Goal: Information Seeking & Learning: Check status

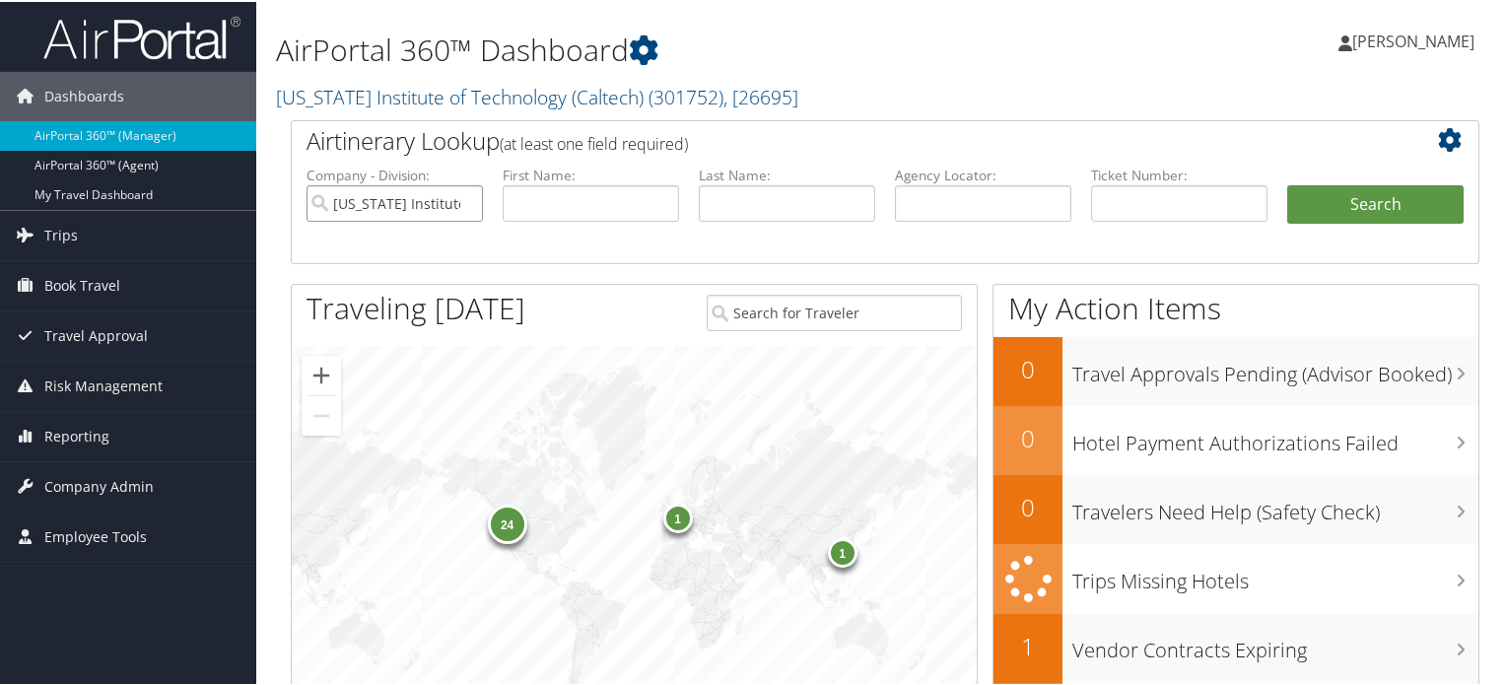
click at [465, 203] on input "[US_STATE] Institute of Technology (Caltech)" at bounding box center [394, 201] width 176 height 36
click at [561, 204] on input "text" at bounding box center [591, 201] width 176 height 36
click at [757, 197] on input "text" at bounding box center [787, 201] width 176 height 36
click at [934, 192] on input "text" at bounding box center [983, 201] width 176 height 36
click at [1140, 198] on input "text" at bounding box center [1179, 201] width 176 height 36
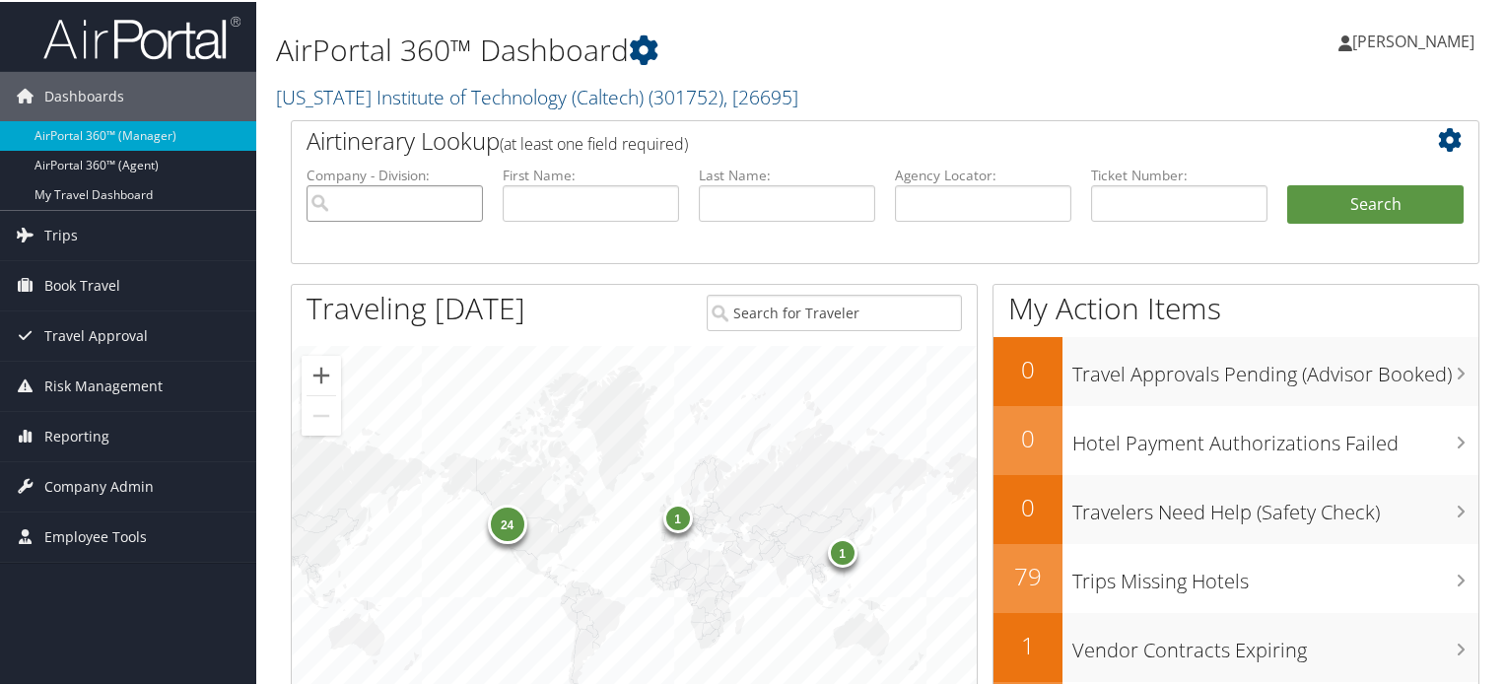
click at [356, 200] on input "search" at bounding box center [394, 201] width 176 height 36
click at [549, 205] on input "text" at bounding box center [591, 201] width 176 height 36
click at [734, 202] on input "text" at bounding box center [787, 201] width 176 height 36
click at [916, 200] on input "text" at bounding box center [983, 201] width 176 height 36
click at [1162, 196] on input "text" at bounding box center [1179, 201] width 176 height 36
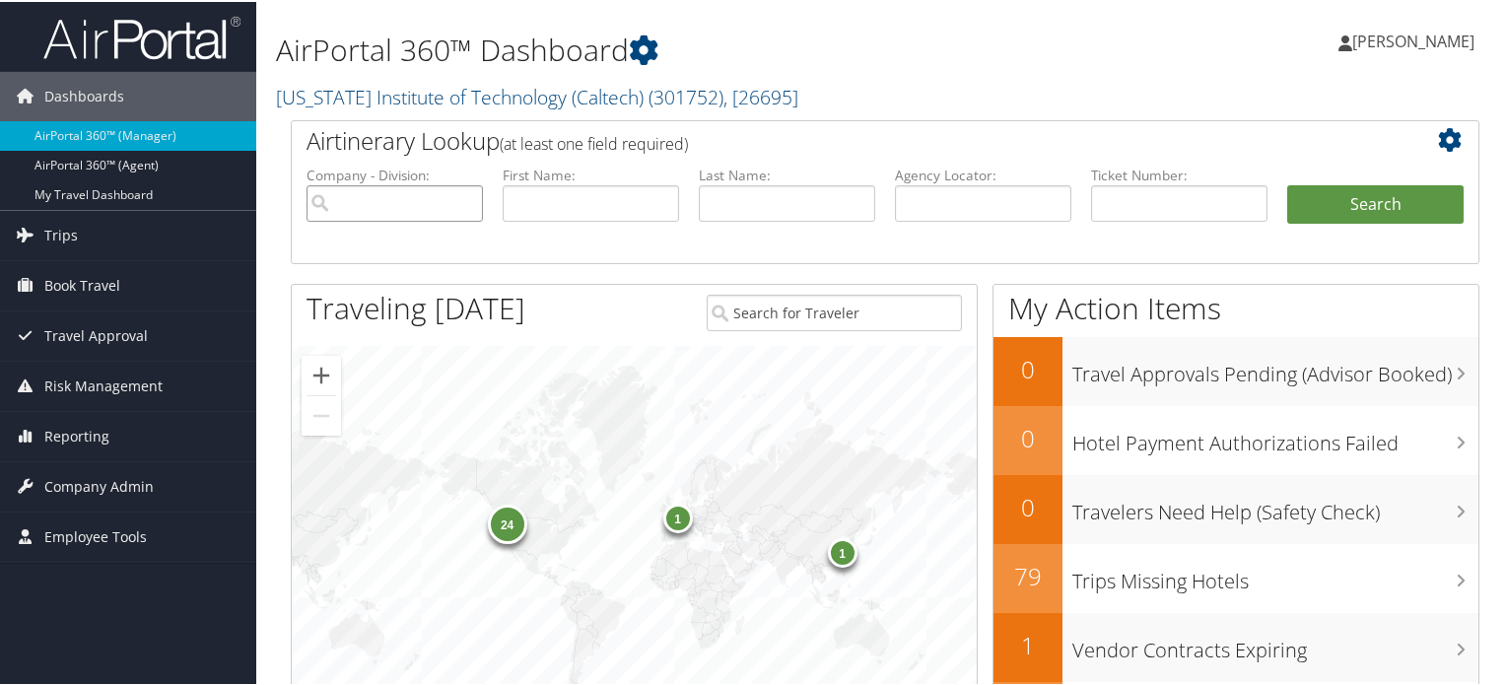
click at [423, 210] on input "search" at bounding box center [394, 201] width 176 height 36
click at [542, 198] on input "text" at bounding box center [591, 201] width 176 height 36
click at [757, 200] on input "text" at bounding box center [787, 201] width 176 height 36
click at [936, 200] on input "text" at bounding box center [983, 201] width 176 height 36
click at [1120, 196] on input "text" at bounding box center [1179, 201] width 176 height 36
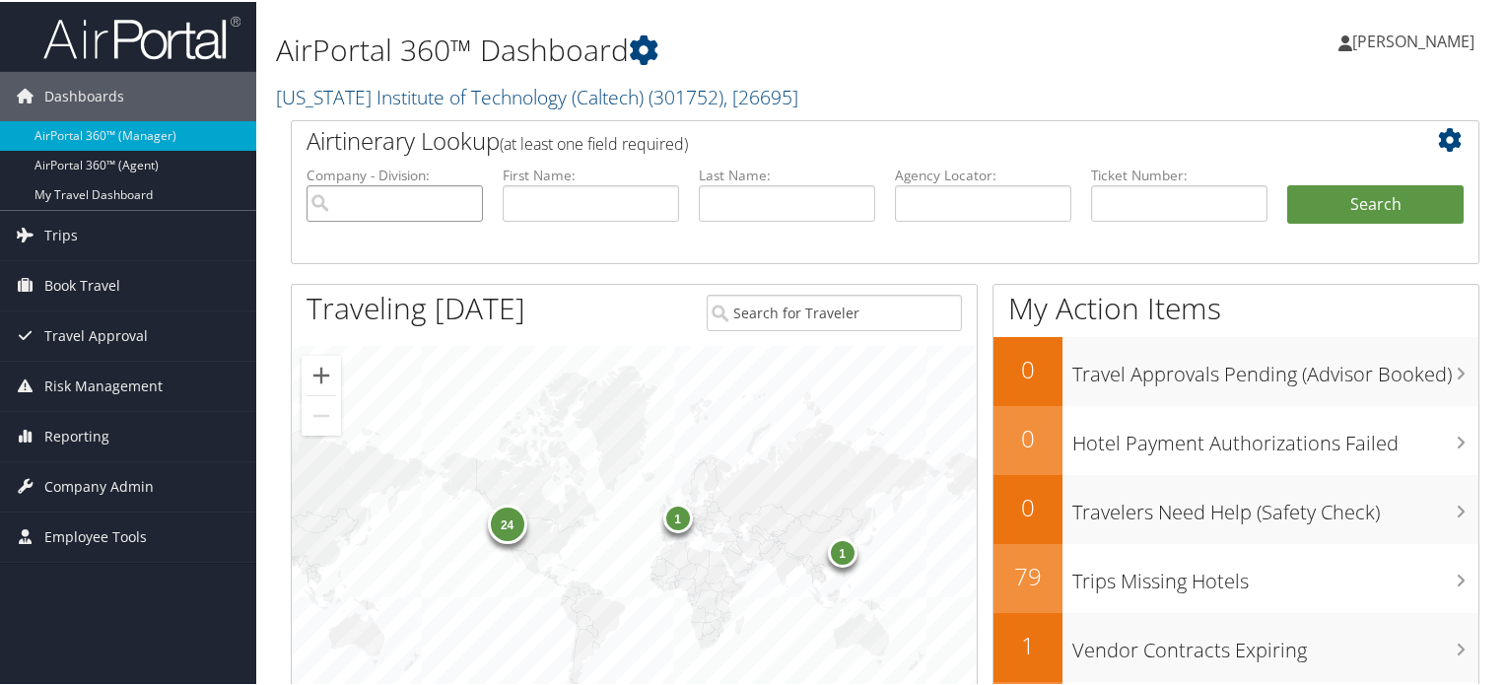
click at [409, 205] on input "search" at bounding box center [394, 201] width 176 height 36
click at [632, 194] on input "text" at bounding box center [591, 201] width 176 height 36
click at [792, 208] on input "text" at bounding box center [787, 201] width 176 height 36
drag, startPoint x: 899, startPoint y: 189, endPoint x: 915, endPoint y: 203, distance: 21.0
click at [899, 189] on input "text" at bounding box center [983, 201] width 176 height 36
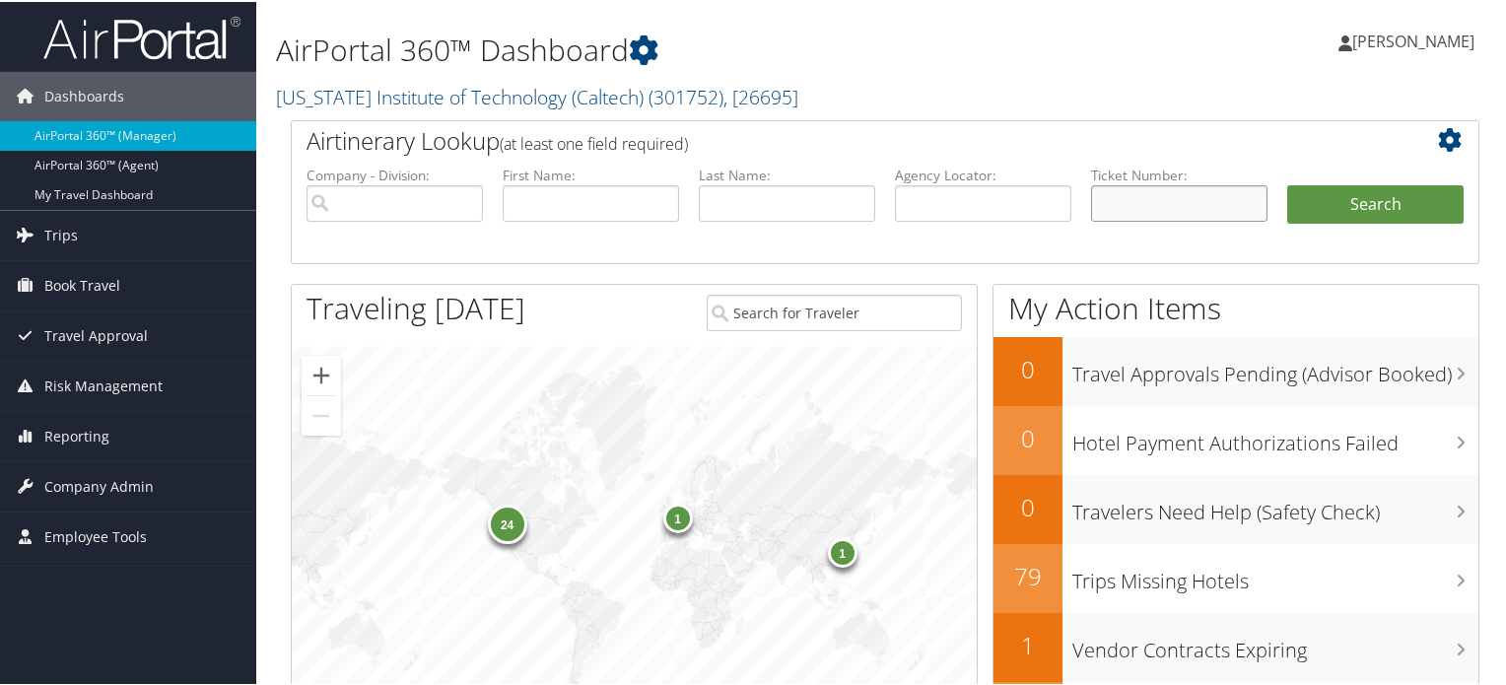
click at [1143, 198] on input "text" at bounding box center [1179, 201] width 176 height 36
click at [871, 137] on h2 "Airtinerary Lookup (at least one field required)" at bounding box center [835, 139] width 1058 height 34
click at [412, 204] on input "search" at bounding box center [394, 201] width 176 height 36
click at [539, 213] on input "text" at bounding box center [591, 201] width 176 height 36
click at [797, 198] on input "text" at bounding box center [787, 201] width 176 height 36
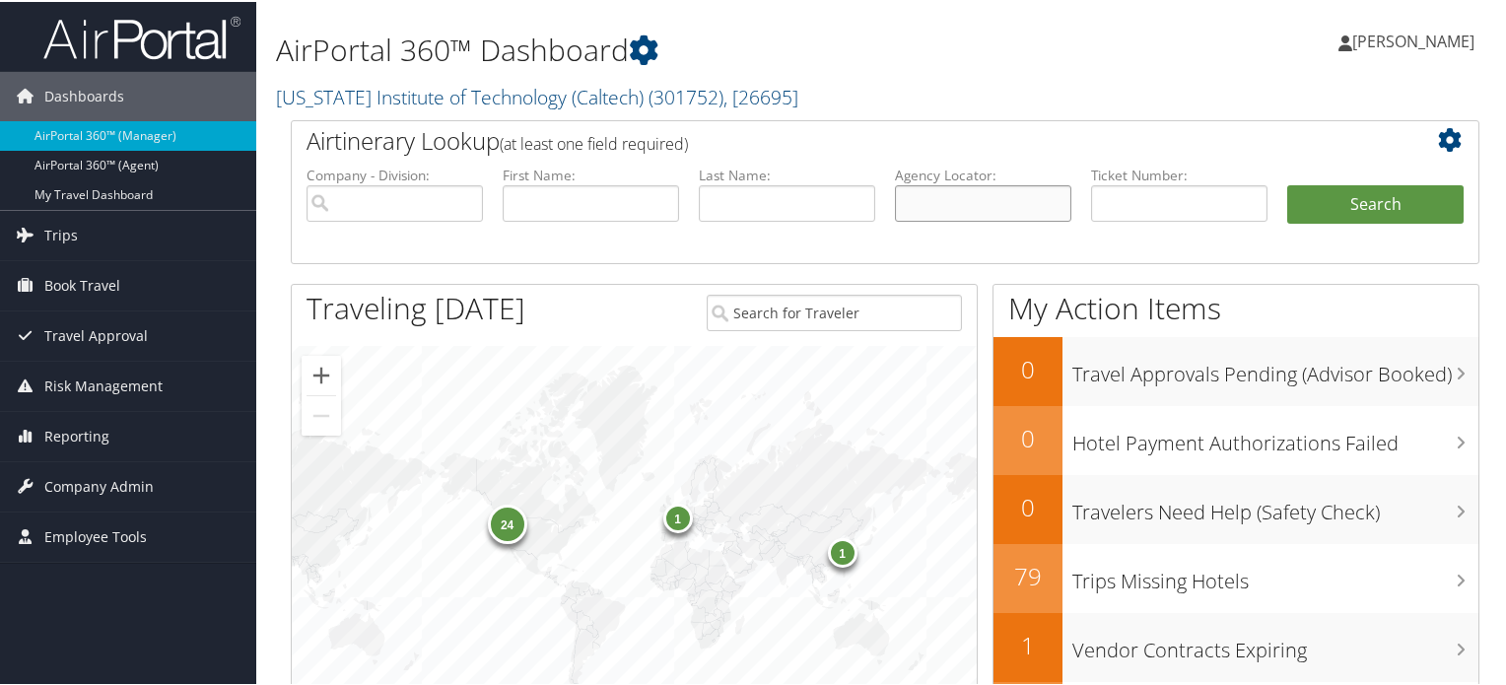
click at [928, 195] on input "text" at bounding box center [983, 201] width 176 height 36
click at [1111, 196] on input "text" at bounding box center [1179, 201] width 176 height 36
click at [969, 141] on h2 "Airtinerary Lookup (at least one field required)" at bounding box center [835, 139] width 1058 height 34
click at [819, 211] on input "text" at bounding box center [787, 201] width 176 height 36
click at [841, 130] on h2 "Airtinerary Lookup (at least one field required)" at bounding box center [835, 139] width 1058 height 34
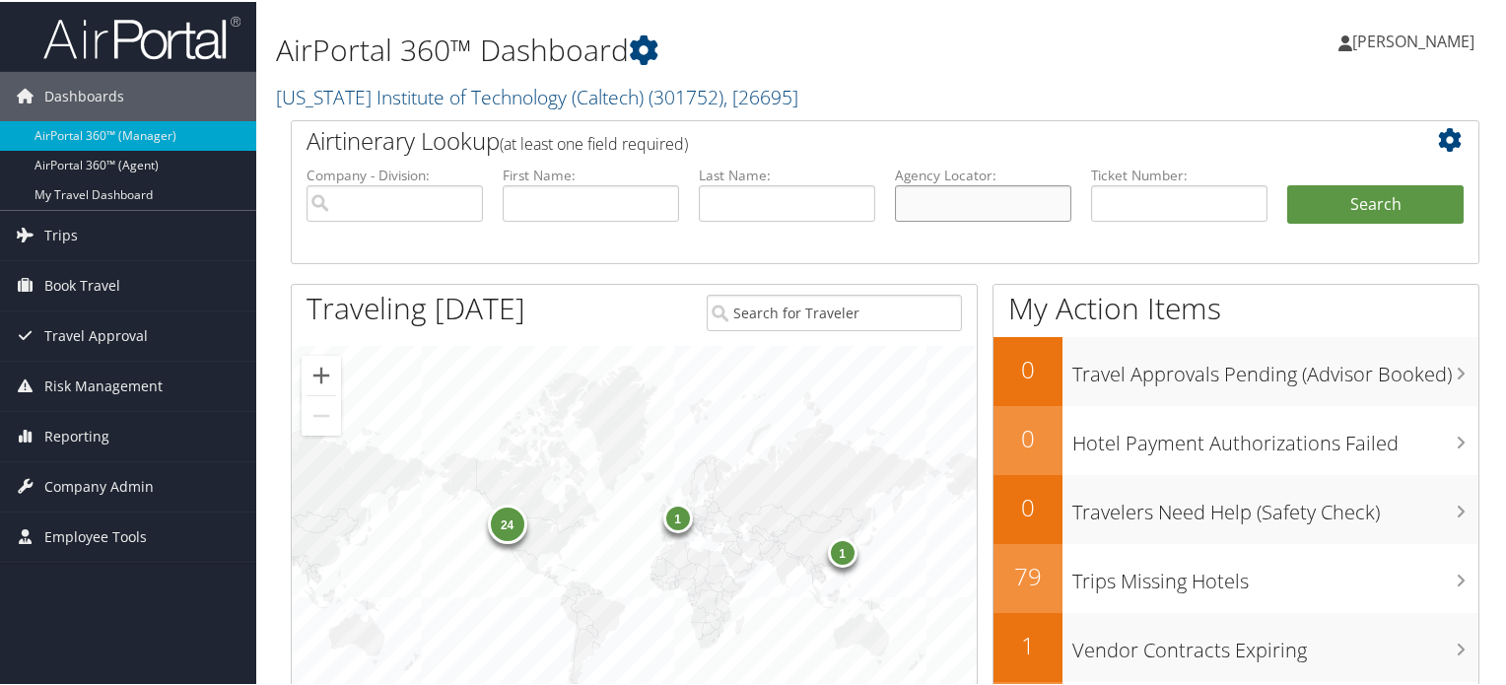
click at [934, 204] on input "text" at bounding box center [983, 201] width 176 height 36
click at [723, 197] on input "text" at bounding box center [787, 201] width 176 height 36
click at [782, 135] on h2 "Airtinerary Lookup (at least one field required)" at bounding box center [835, 139] width 1058 height 34
click at [435, 206] on input "search" at bounding box center [394, 201] width 176 height 36
click at [1143, 200] on input "text" at bounding box center [1179, 201] width 176 height 36
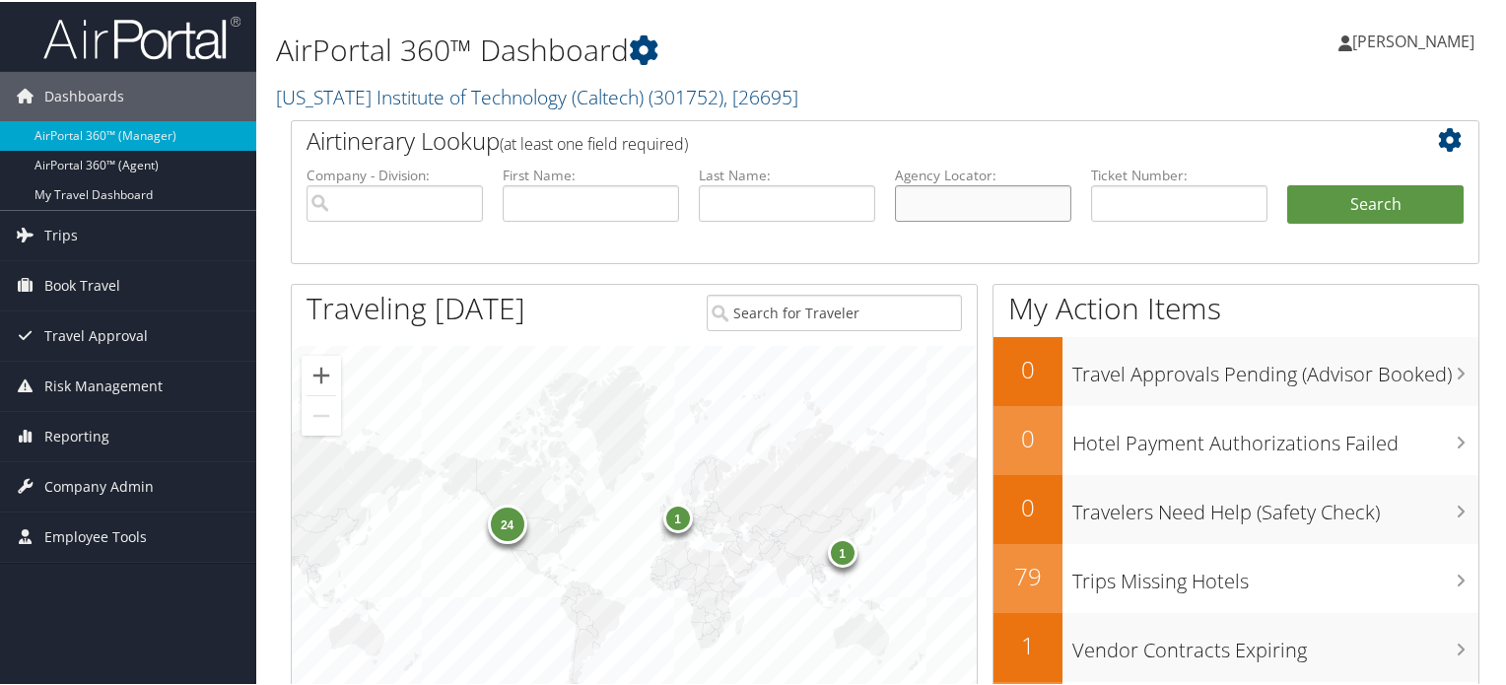
click at [935, 204] on input "text" at bounding box center [983, 201] width 176 height 36
click at [963, 200] on input "text" at bounding box center [983, 201] width 176 height 36
click at [1145, 192] on input "text" at bounding box center [1179, 201] width 176 height 36
paste input "526 7395 075519"
drag, startPoint x: 1120, startPoint y: 200, endPoint x: 1222, endPoint y: 207, distance: 101.7
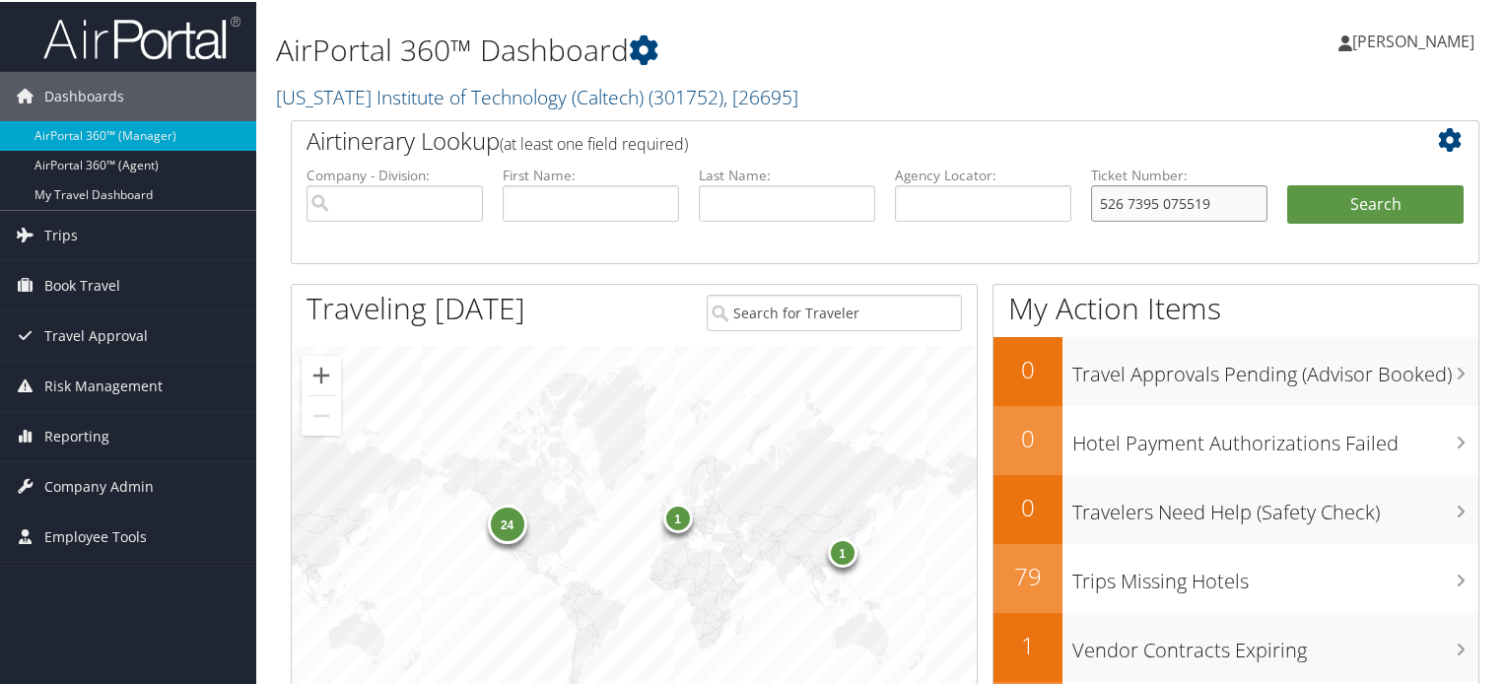
click at [1135, 204] on input "526 7395 075519" at bounding box center [1179, 201] width 176 height 36
click at [1152, 196] on input "5267395 075519" at bounding box center [1179, 201] width 176 height 36
type input "5267395075519"
click at [1372, 193] on button "Search" at bounding box center [1375, 202] width 176 height 39
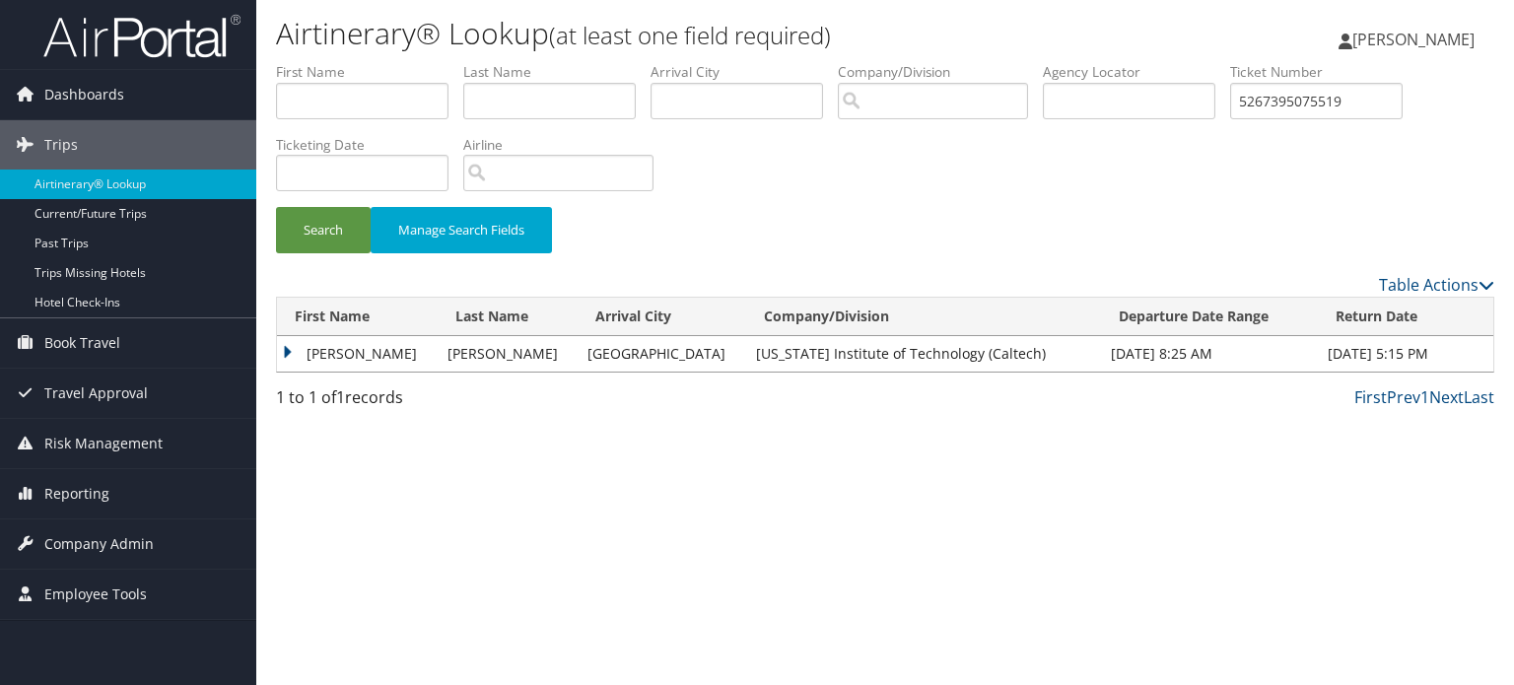
click at [318, 352] on td "KARAN" at bounding box center [357, 353] width 161 height 35
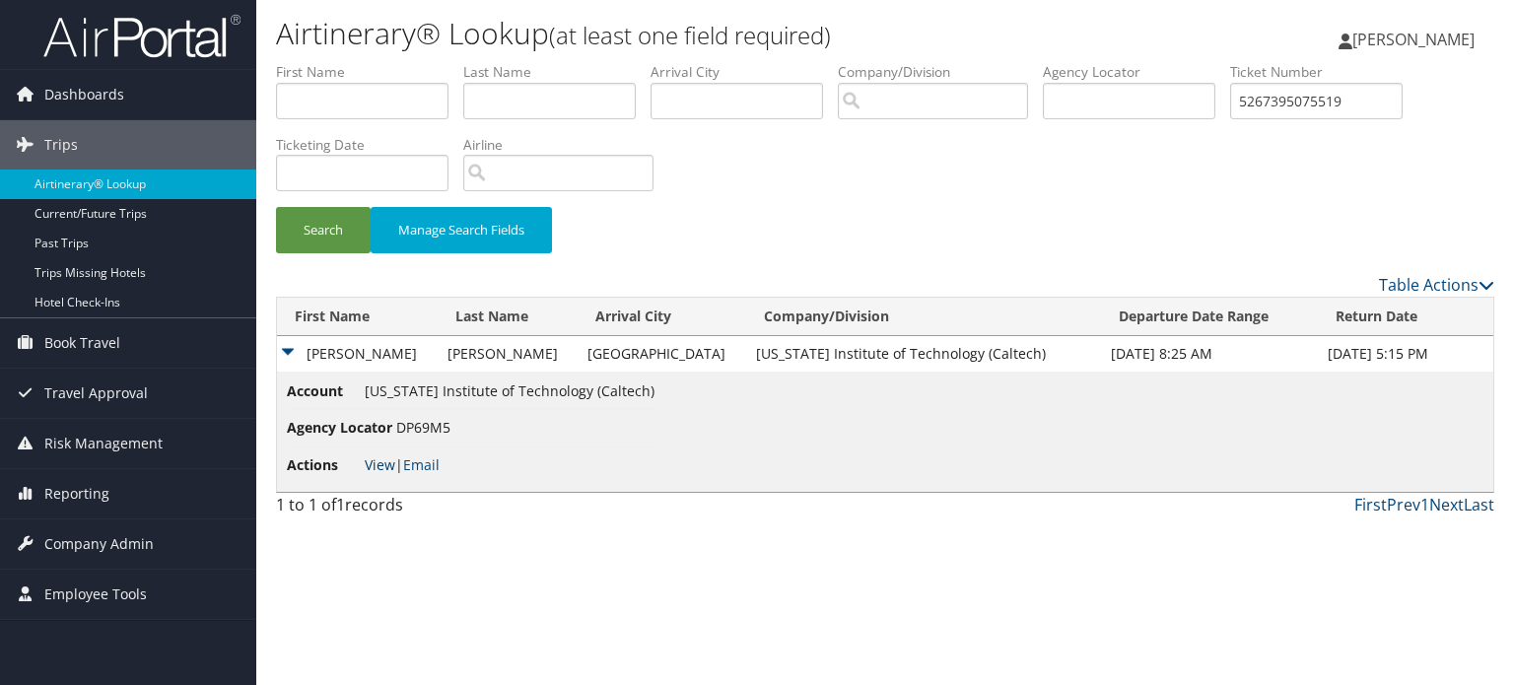
click at [380, 472] on link "View" at bounding box center [380, 464] width 31 height 19
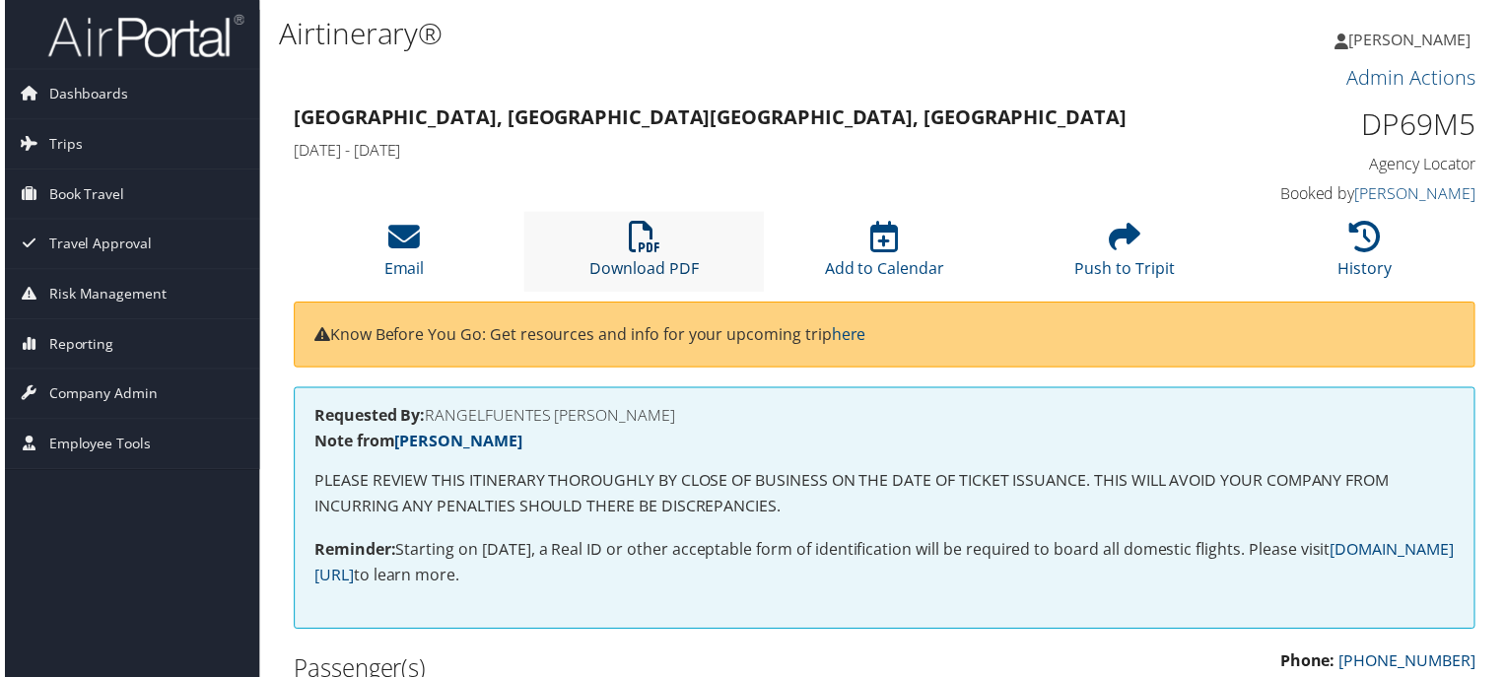
click at [634, 242] on icon at bounding box center [644, 239] width 32 height 32
click at [149, 395] on span "Company Admin" at bounding box center [98, 396] width 109 height 49
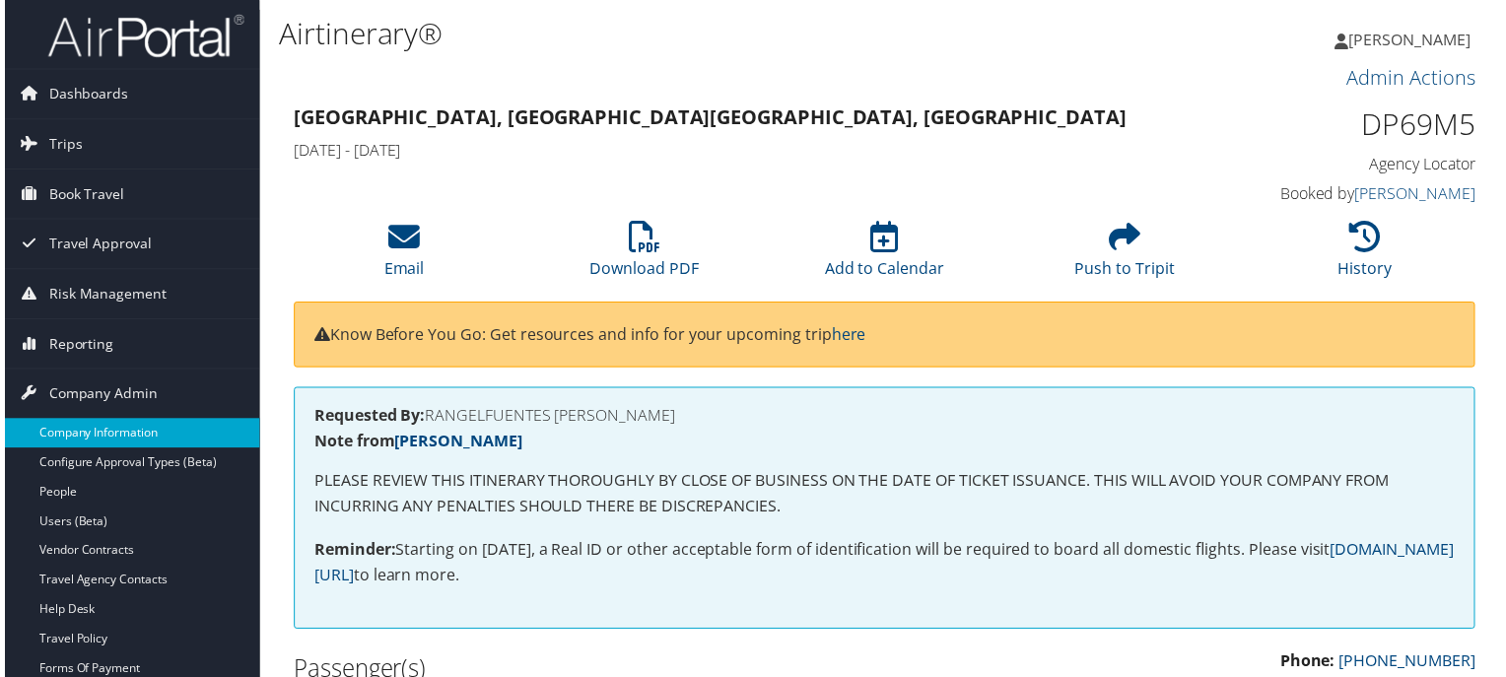
click at [100, 433] on link "Company Information" at bounding box center [128, 436] width 256 height 30
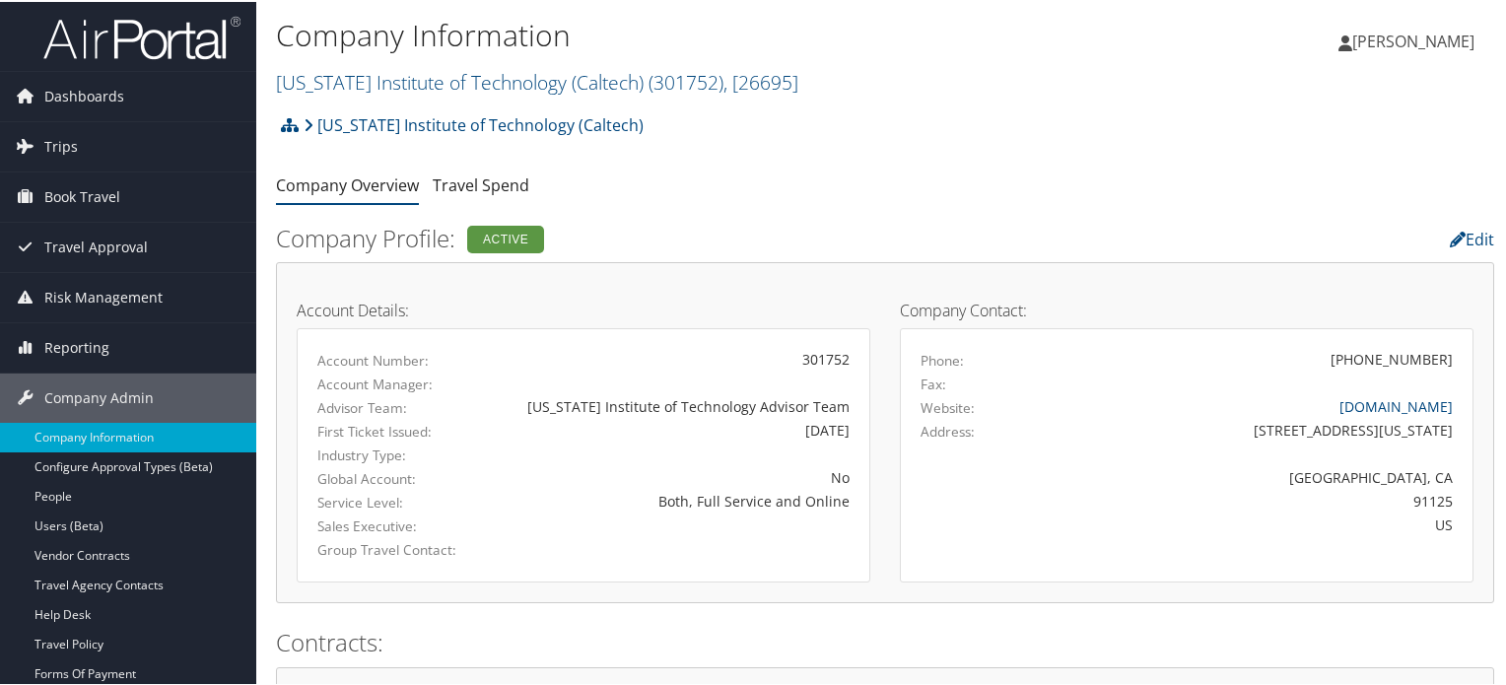
click at [181, 40] on img at bounding box center [141, 36] width 197 height 46
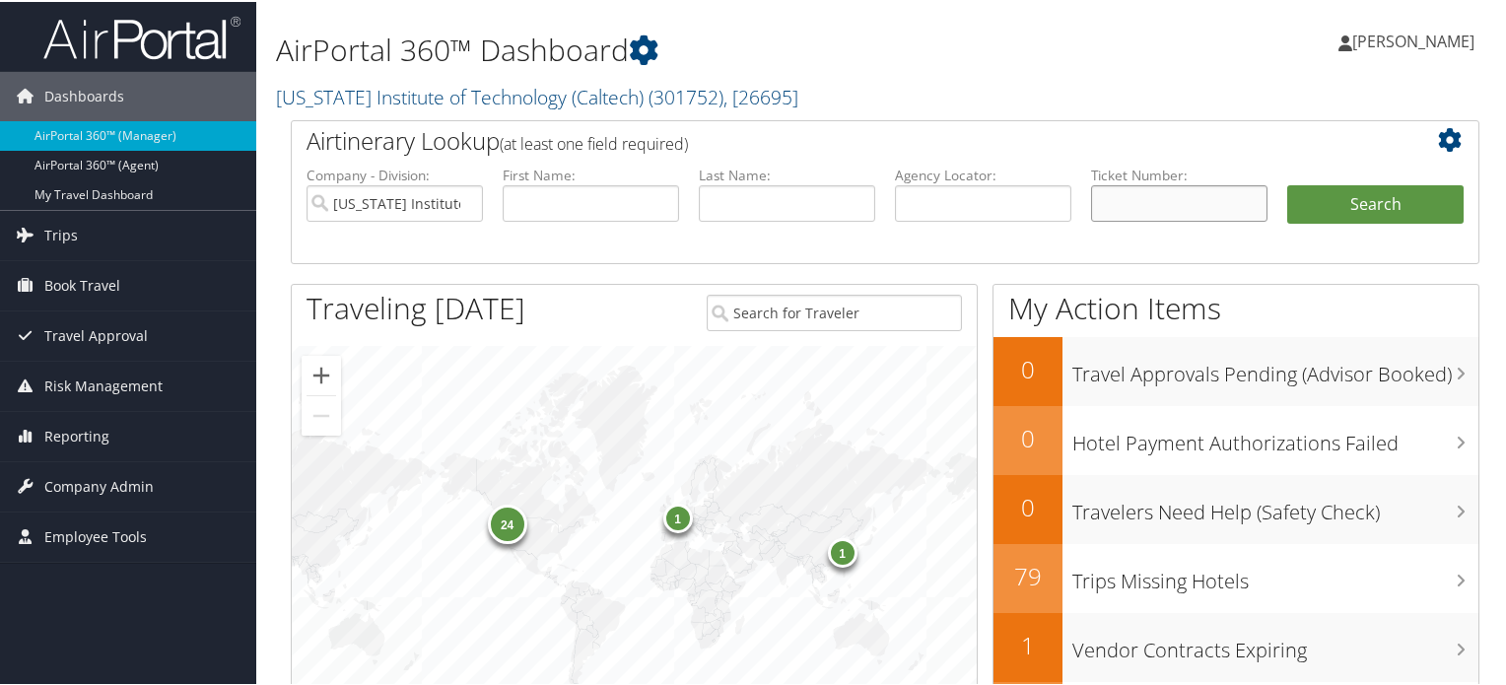
click at [1135, 197] on input "text" at bounding box center [1179, 201] width 176 height 36
paste input "DP65SM"
type input "DP65SM"
click at [1031, 198] on input "text" at bounding box center [983, 201] width 176 height 36
paste input "DP65SM"
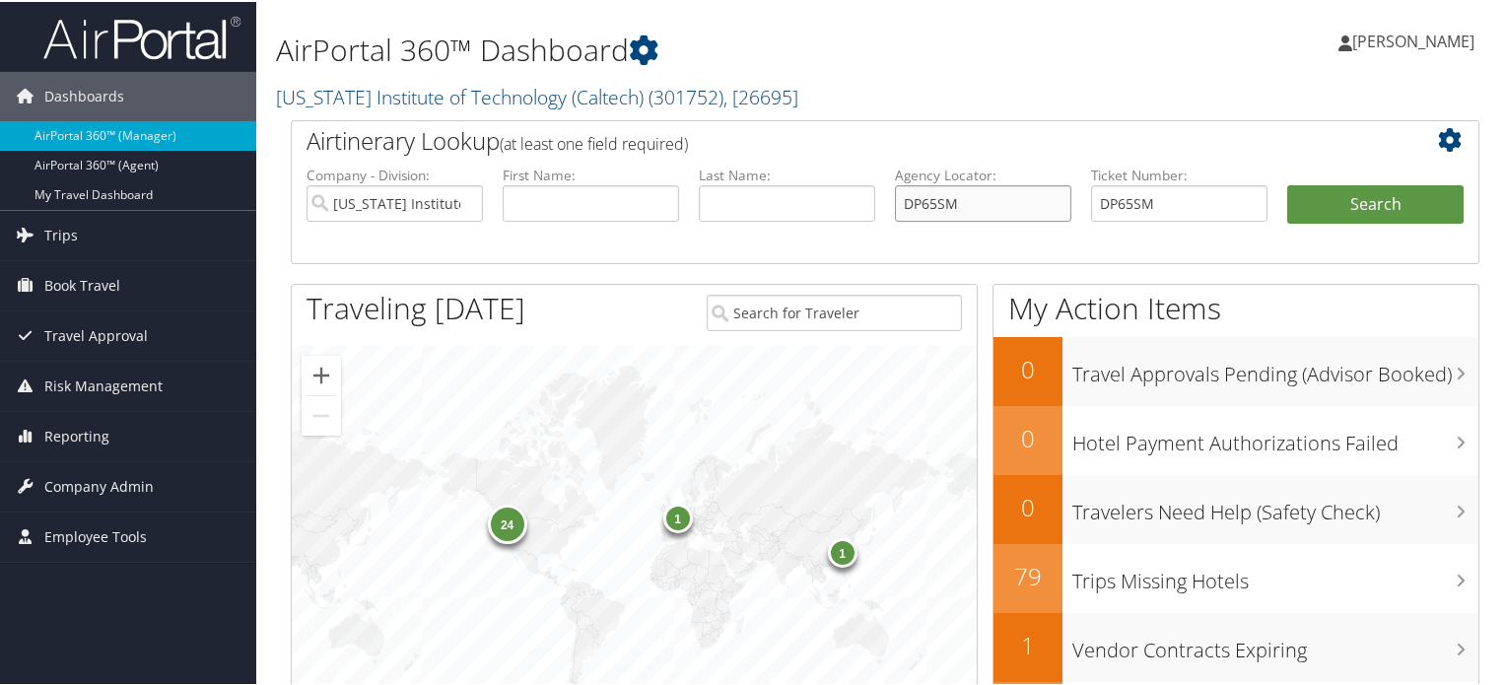
type input "DP65SM"
drag, startPoint x: 1151, startPoint y: 204, endPoint x: 992, endPoint y: 191, distance: 159.2
click at [992, 191] on ul "Company - Division: [US_STATE] Institute of Technology ([GEOGRAPHIC_DATA]) Firs…" at bounding box center [885, 213] width 1177 height 99
click at [1339, 214] on button "Search" at bounding box center [1375, 202] width 176 height 39
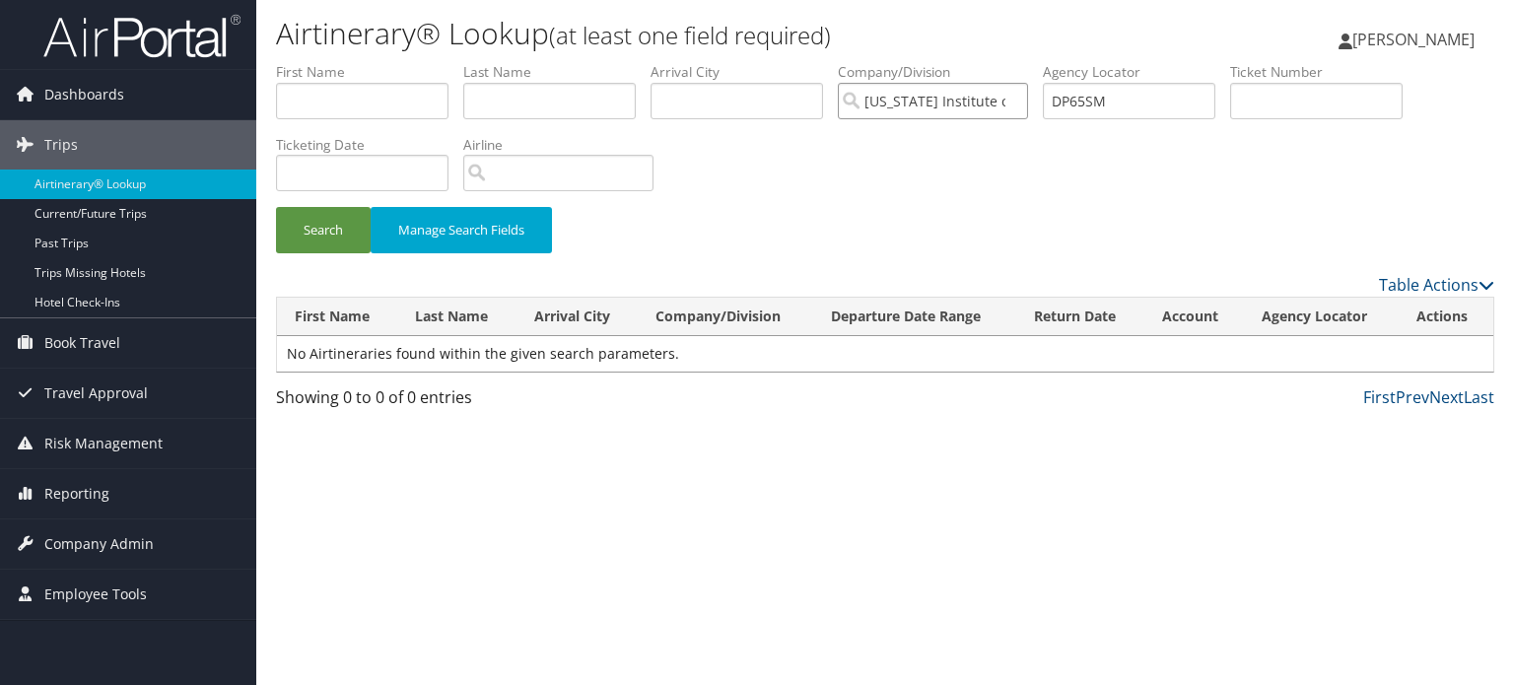
click at [1019, 102] on input "[US_STATE] Institute of Technology (Caltech)" at bounding box center [933, 101] width 190 height 36
drag, startPoint x: 1138, startPoint y: 102, endPoint x: 1032, endPoint y: 103, distance: 106.4
click at [1032, 62] on ul "First Name Last Name Departure City Arrival City Company/Division Airport/City …" at bounding box center [885, 62] width 1218 height 0
click at [1256, 104] on input "text" at bounding box center [1316, 101] width 172 height 36
paste input "65918291"
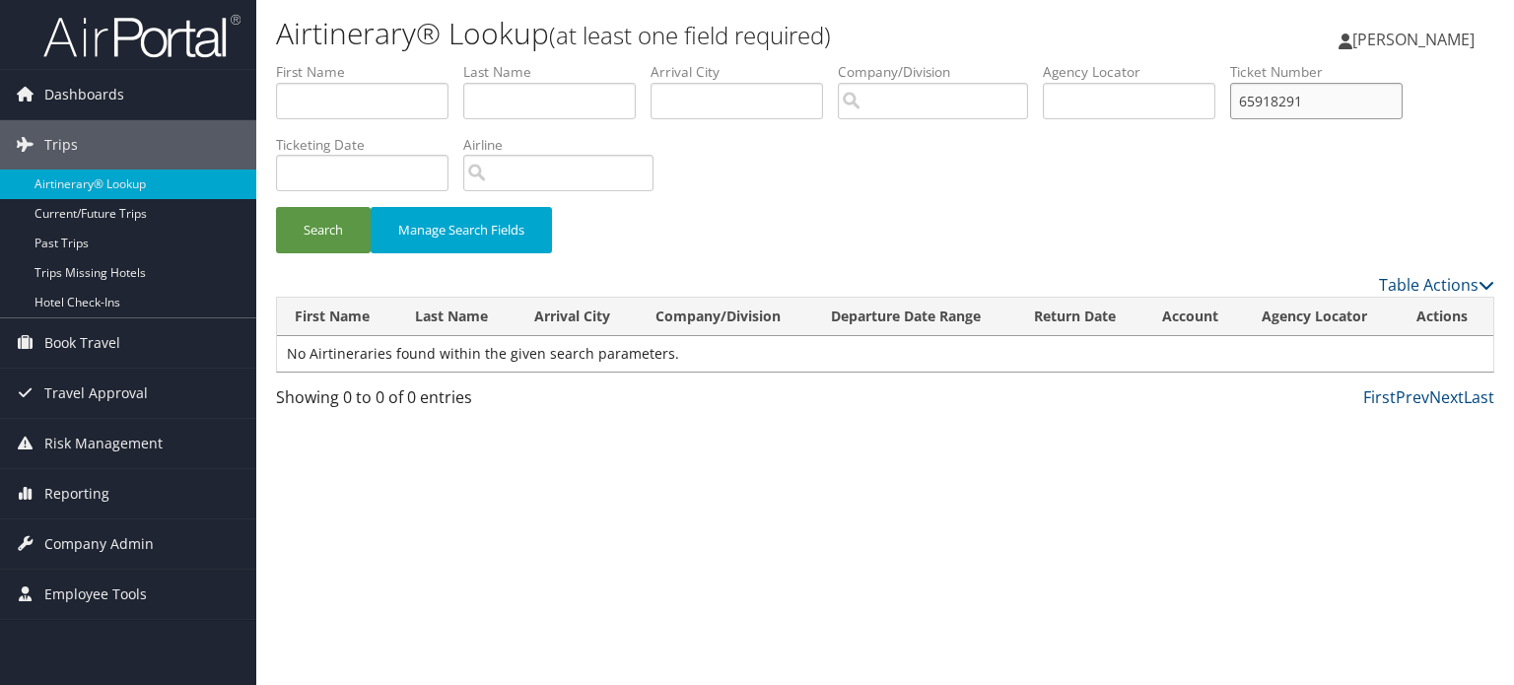
type input "65918291"
click at [276, 207] on button "Search" at bounding box center [323, 230] width 95 height 46
drag, startPoint x: 1322, startPoint y: 87, endPoint x: 1142, endPoint y: 63, distance: 180.9
click at [1142, 62] on ul "First Name Last Name Departure City Arrival City Company/Division Airport/City …" at bounding box center [885, 62] width 1218 height 0
click at [1085, 90] on input "text" at bounding box center [1129, 101] width 172 height 36
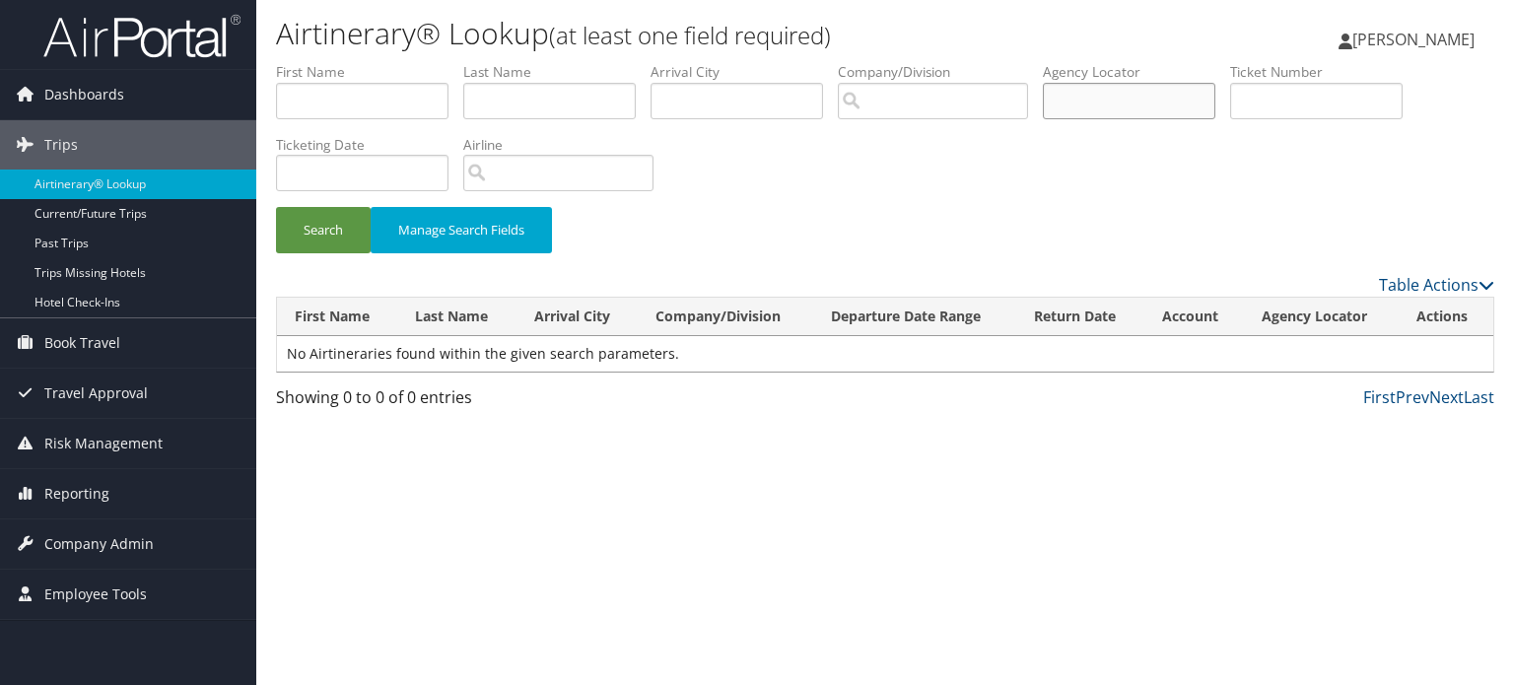
paste input "65918291"
type input "65918291"
click at [276, 207] on button "Search" at bounding box center [323, 230] width 95 height 46
click at [1053, 98] on input "65918291" at bounding box center [1129, 101] width 172 height 36
click at [576, 110] on input "text" at bounding box center [549, 101] width 172 height 36
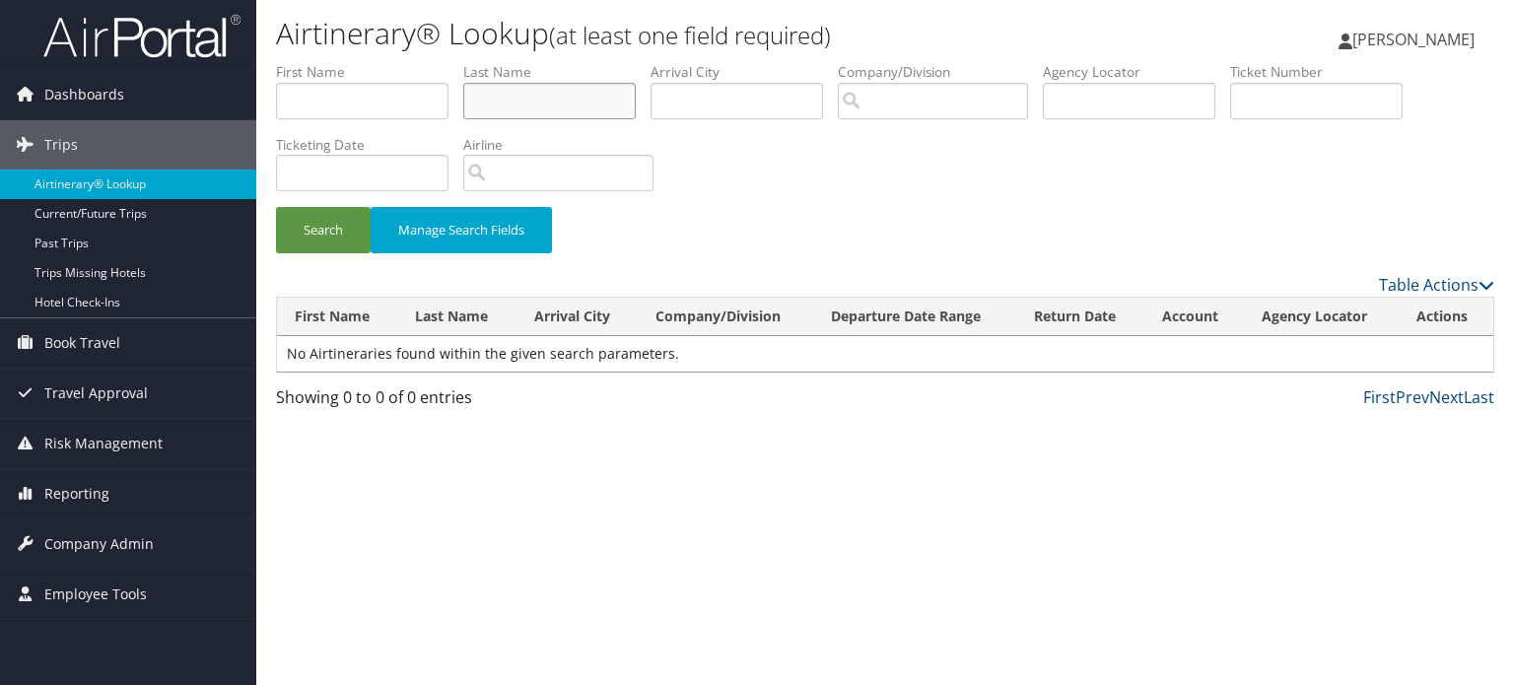
paste input "[PERSON_NAME]"
type input "[PERSON_NAME]"
click at [276, 207] on button "Search" at bounding box center [323, 230] width 95 height 46
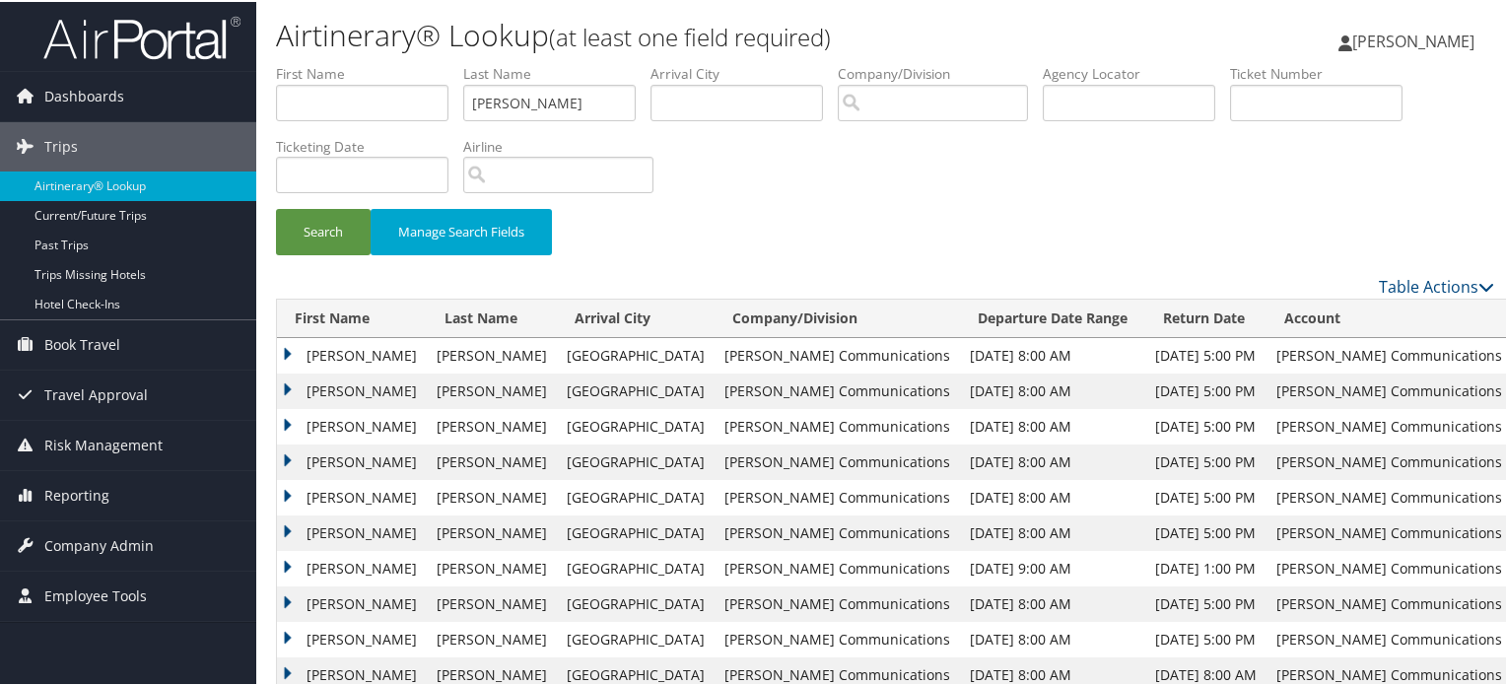
click at [285, 349] on td "[PERSON_NAME]" at bounding box center [352, 353] width 150 height 35
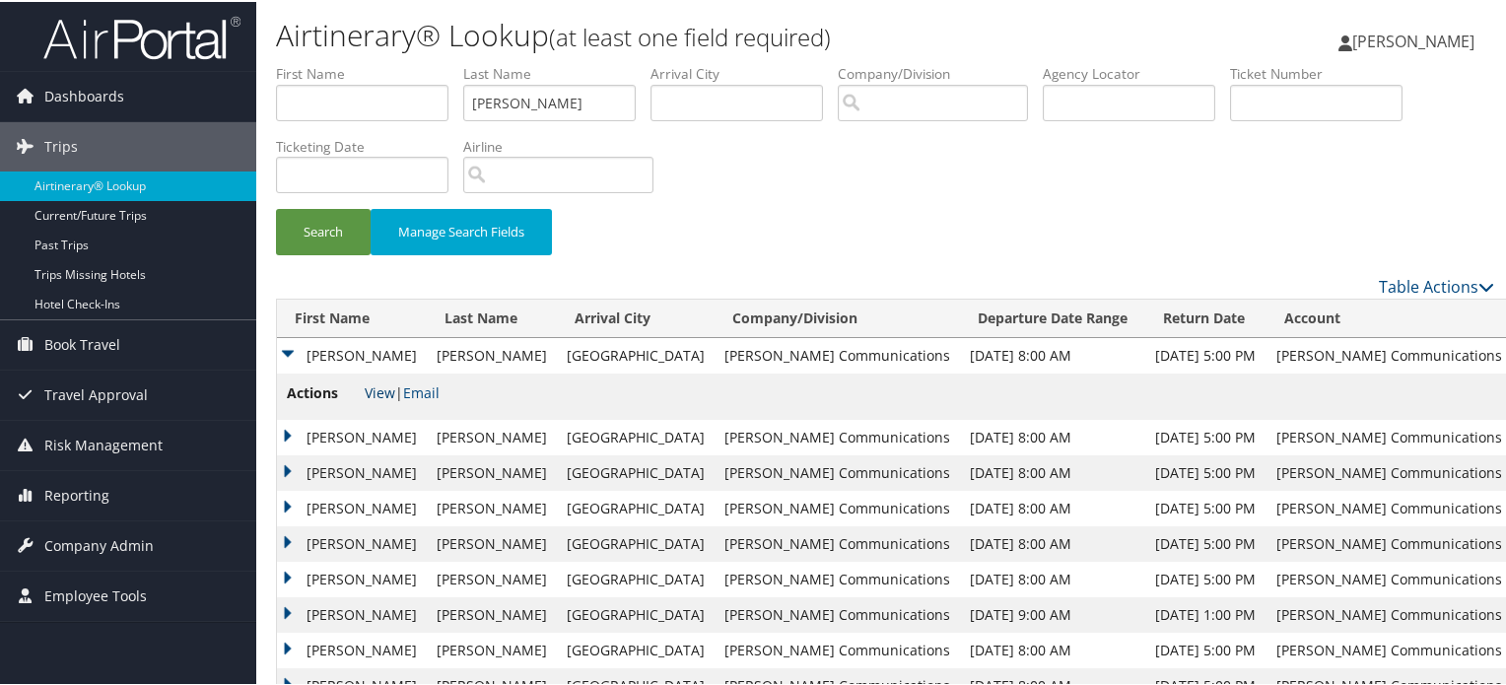
click at [380, 397] on link "View" at bounding box center [380, 390] width 31 height 19
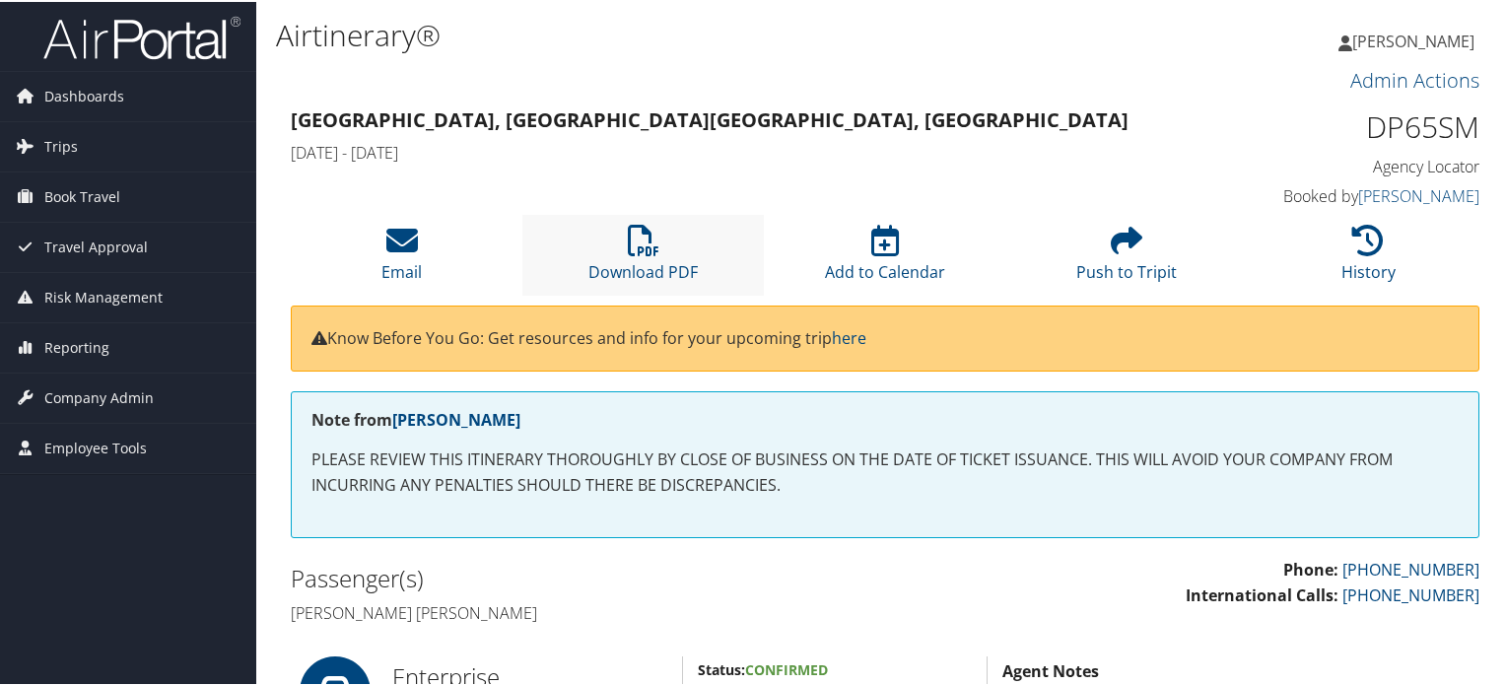
click at [656, 255] on li "Download PDF" at bounding box center [642, 253] width 241 height 80
